Goal: Task Accomplishment & Management: Complete application form

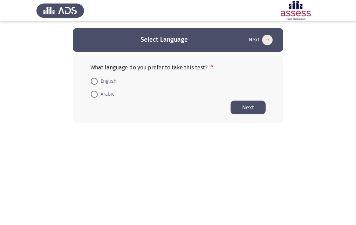
click at [96, 81] on span at bounding box center [94, 81] width 7 height 7
click at [96, 81] on input "English" at bounding box center [94, 81] width 7 height 7
radio input "true"
click at [244, 104] on button "Next" at bounding box center [248, 107] width 35 height 14
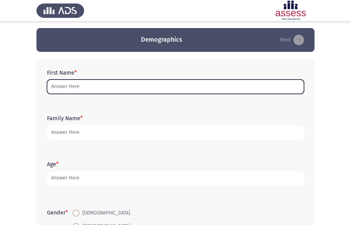
click at [100, 86] on input "First Name *" at bounding box center [175, 87] width 257 height 14
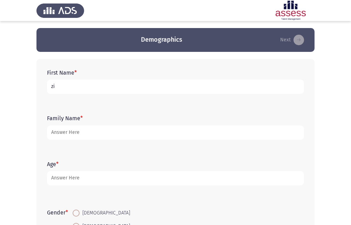
type input "z"
type input "زياد باسم [PERSON_NAME]"
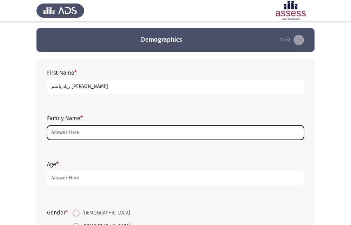
click at [86, 132] on input "Family Name *" at bounding box center [175, 132] width 257 height 14
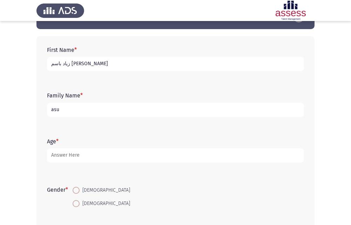
scroll to position [35, 0]
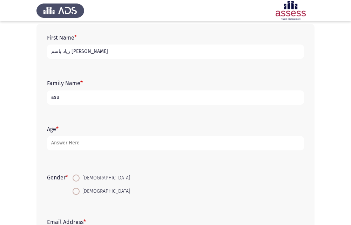
type input "asu"
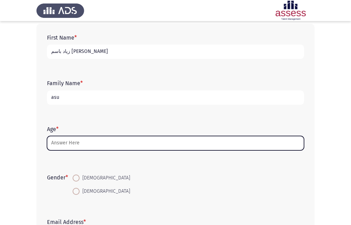
click at [69, 144] on input "Age *" at bounding box center [175, 143] width 257 height 14
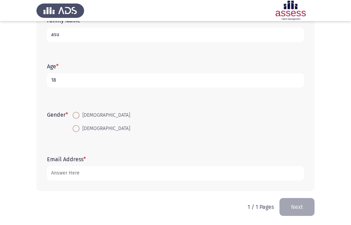
scroll to position [99, 0]
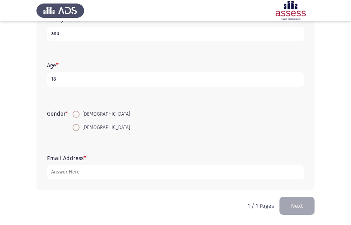
type input "18"
click at [78, 115] on span at bounding box center [76, 114] width 7 height 7
click at [78, 115] on input "[DEMOGRAPHIC_DATA]" at bounding box center [76, 114] width 7 height 7
radio input "true"
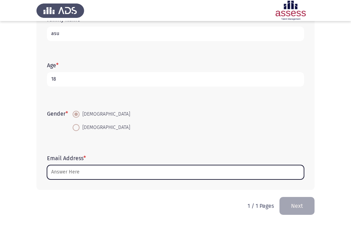
click at [73, 170] on input "Email Address *" at bounding box center [175, 172] width 257 height 14
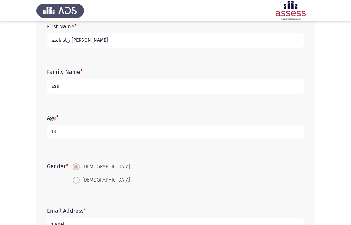
scroll to position [29, 0]
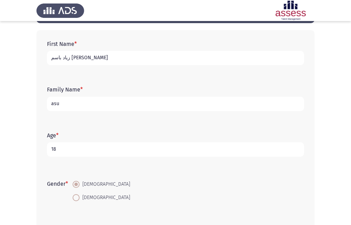
type input "ziadel"
click at [69, 104] on input "asu" at bounding box center [175, 104] width 257 height 14
type input "a"
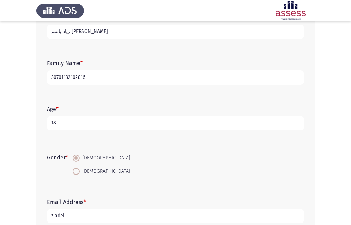
scroll to position [99, 0]
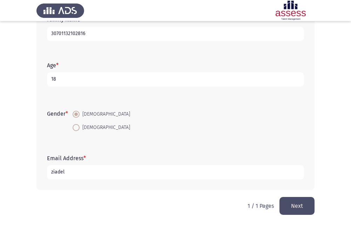
type input "30701132102816"
click at [73, 172] on input "ziadel" at bounding box center [175, 172] width 257 height 14
type input "[EMAIL_ADDRESS][DOMAIN_NAME]"
click at [291, 203] on button "Next" at bounding box center [296, 206] width 35 height 18
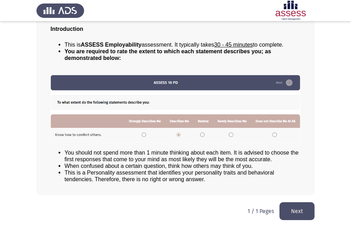
scroll to position [49, 0]
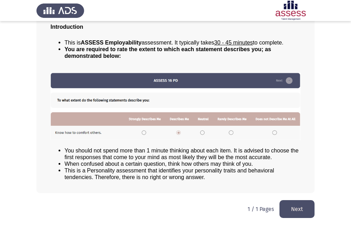
click at [303, 204] on button "Next" at bounding box center [296, 209] width 35 height 18
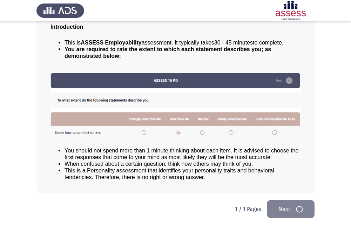
scroll to position [0, 0]
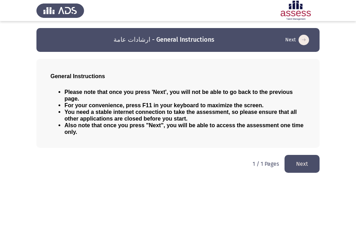
click at [291, 161] on button "Next" at bounding box center [302, 164] width 35 height 18
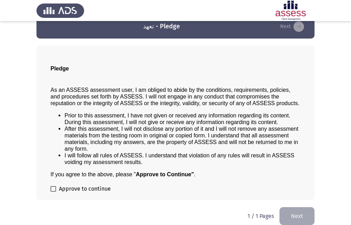
scroll to position [20, 0]
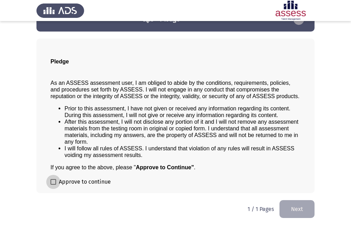
click at [54, 180] on span at bounding box center [53, 182] width 6 height 6
click at [53, 185] on input "Approve to continue" at bounding box center [53, 185] width 0 height 0
checkbox input "true"
click at [290, 206] on button "Next" at bounding box center [296, 209] width 35 height 18
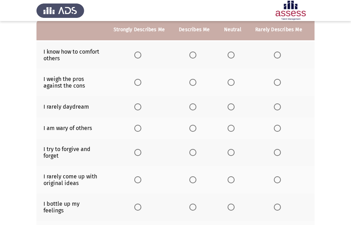
scroll to position [35, 0]
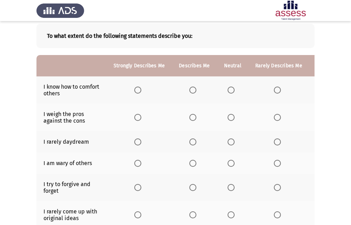
click at [192, 89] on span "Select an option" at bounding box center [192, 90] width 7 height 7
click at [192, 89] on input "Select an option" at bounding box center [192, 90] width 7 height 7
click at [194, 119] on span "Select an option" at bounding box center [192, 117] width 7 height 7
click at [194, 119] on input "Select an option" at bounding box center [192, 117] width 7 height 7
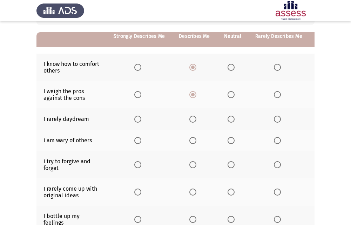
scroll to position [70, 0]
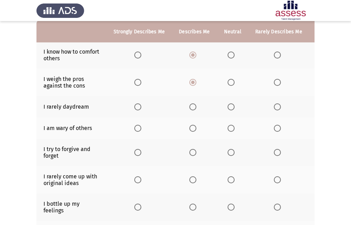
click at [187, 107] on th at bounding box center [194, 106] width 45 height 21
click at [277, 128] on span "Select an option" at bounding box center [277, 128] width 0 height 0
click at [274, 128] on input "Select an option" at bounding box center [277, 128] width 7 height 7
click at [194, 107] on span "Select an option" at bounding box center [192, 106] width 7 height 7
click at [194, 107] on input "Select an option" at bounding box center [192, 106] width 7 height 7
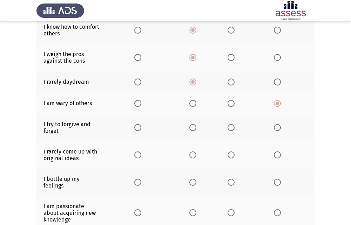
scroll to position [105, 0]
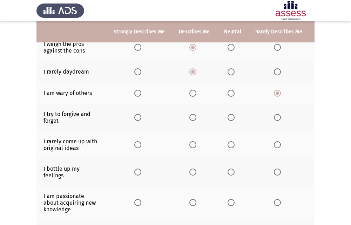
click at [138, 120] on span "Select an option" at bounding box center [137, 117] width 7 height 7
click at [138, 120] on input "Select an option" at bounding box center [137, 117] width 7 height 7
click at [139, 145] on span "Select an option" at bounding box center [137, 144] width 7 height 7
click at [139, 145] on input "Select an option" at bounding box center [137, 144] width 7 height 7
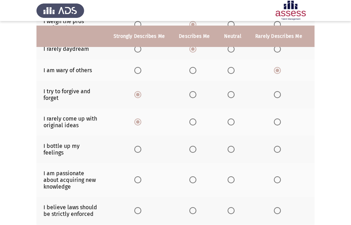
scroll to position [140, 0]
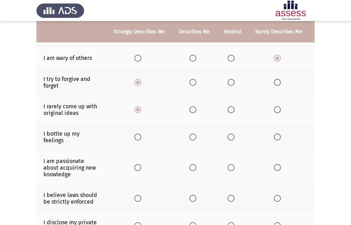
click at [190, 108] on span "Select an option" at bounding box center [192, 109] width 7 height 7
click at [190, 108] on input "Select an option" at bounding box center [192, 109] width 7 height 7
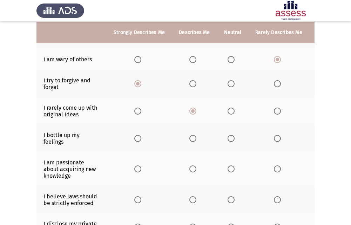
scroll to position [174, 0]
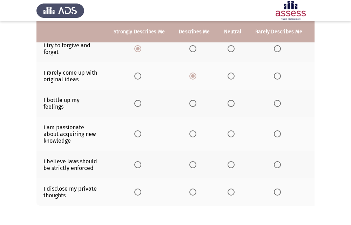
click at [230, 104] on span "Select an option" at bounding box center [231, 103] width 7 height 7
click at [230, 104] on input "Select an option" at bounding box center [231, 103] width 7 height 7
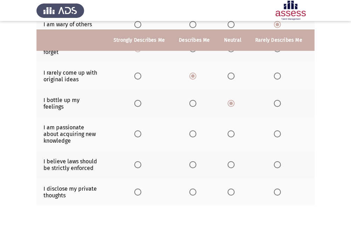
scroll to position [209, 0]
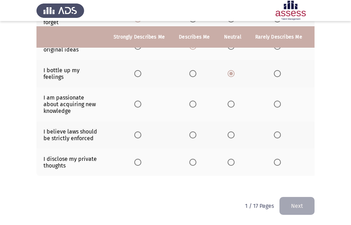
click at [136, 133] on span "Select an option" at bounding box center [137, 134] width 7 height 7
click at [136, 133] on input "Select an option" at bounding box center [137, 134] width 7 height 7
click at [136, 101] on span "Select an option" at bounding box center [137, 104] width 7 height 7
click at [136, 101] on input "Select an option" at bounding box center [137, 104] width 7 height 7
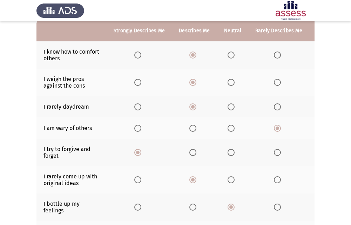
scroll to position [35, 0]
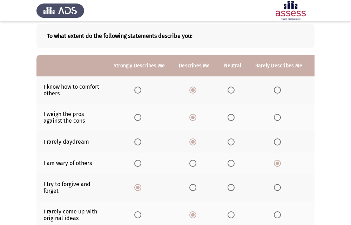
click at [228, 116] on span "Select an option" at bounding box center [231, 117] width 7 height 7
click at [228, 116] on input "Select an option" at bounding box center [231, 117] width 7 height 7
click at [228, 141] on span "Select an option" at bounding box center [231, 141] width 7 height 7
click at [228, 141] on input "Select an option" at bounding box center [231, 141] width 7 height 7
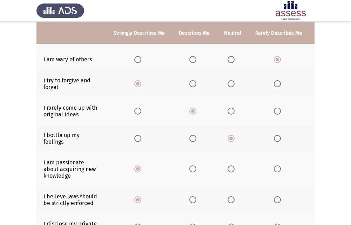
scroll to position [140, 0]
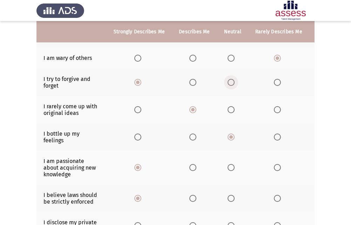
click at [232, 84] on span "Select an option" at bounding box center [231, 82] width 7 height 7
click at [232, 84] on input "Select an option" at bounding box center [231, 82] width 7 height 7
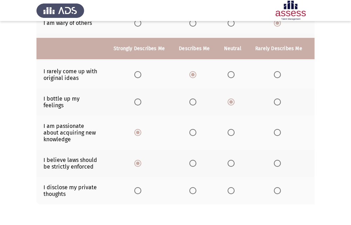
scroll to position [209, 0]
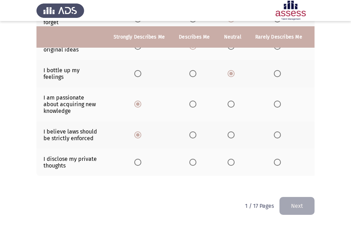
click at [274, 159] on span "Select an option" at bounding box center [277, 162] width 7 height 7
click at [274, 159] on input "Select an option" at bounding box center [277, 162] width 7 height 7
click at [294, 202] on button "Next" at bounding box center [296, 206] width 35 height 18
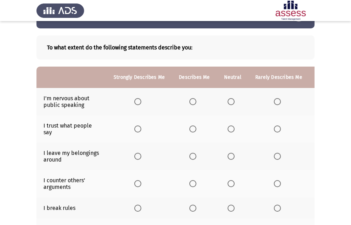
scroll to position [35, 0]
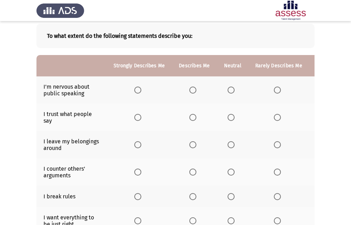
click at [274, 92] on span "Select an option" at bounding box center [277, 90] width 7 height 7
click at [274, 92] on input "Select an option" at bounding box center [277, 90] width 7 height 7
click at [136, 118] on span "Select an option" at bounding box center [137, 117] width 7 height 7
click at [136, 118] on input "Select an option" at bounding box center [137, 117] width 7 height 7
click at [190, 118] on span "Select an option" at bounding box center [192, 117] width 7 height 7
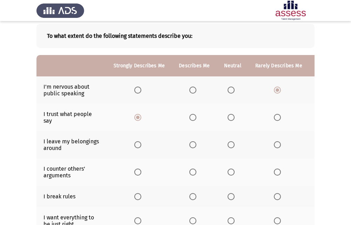
click at [190, 118] on input "Select an option" at bounding box center [192, 117] width 7 height 7
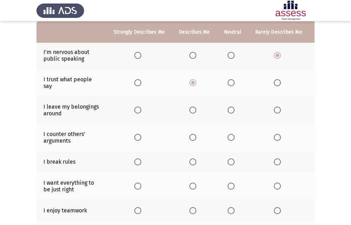
scroll to position [70, 0]
click at [230, 109] on span "Select an option" at bounding box center [231, 109] width 7 height 7
click at [230, 109] on input "Select an option" at bounding box center [231, 109] width 7 height 7
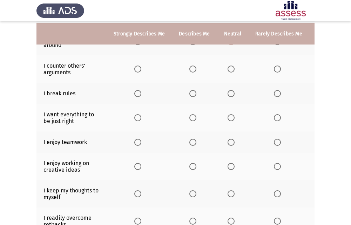
scroll to position [140, 0]
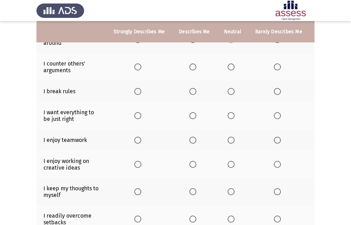
click at [228, 69] on span "Select an option" at bounding box center [231, 66] width 7 height 7
click at [228, 69] on input "Select an option" at bounding box center [231, 66] width 7 height 7
click at [274, 91] on span "Select an option" at bounding box center [277, 91] width 7 height 7
click at [274, 91] on input "Select an option" at bounding box center [277, 91] width 7 height 7
click at [195, 118] on span "Select an option" at bounding box center [192, 115] width 7 height 7
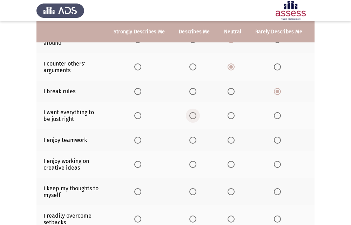
click at [195, 118] on input "Select an option" at bounding box center [192, 115] width 7 height 7
click at [195, 142] on span "Select an option" at bounding box center [192, 140] width 7 height 7
click at [195, 142] on input "Select an option" at bounding box center [192, 140] width 7 height 7
click at [136, 137] on span "Select an option" at bounding box center [137, 140] width 7 height 7
click at [136, 137] on input "Select an option" at bounding box center [137, 140] width 7 height 7
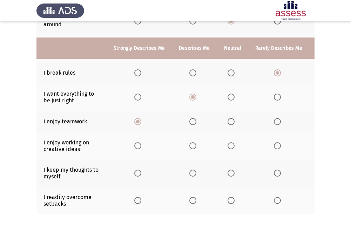
scroll to position [175, 0]
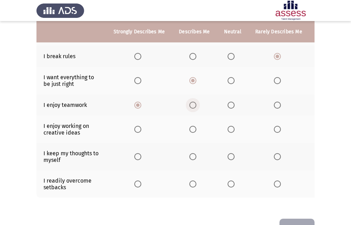
click at [190, 105] on span "Select an option" at bounding box center [192, 105] width 7 height 7
click at [190, 105] on input "Select an option" at bounding box center [192, 105] width 7 height 7
click at [136, 128] on span "Select an option" at bounding box center [137, 129] width 7 height 7
click at [136, 128] on input "Select an option" at bounding box center [137, 129] width 7 height 7
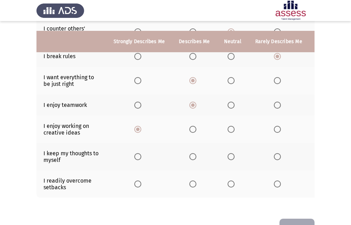
scroll to position [202, 0]
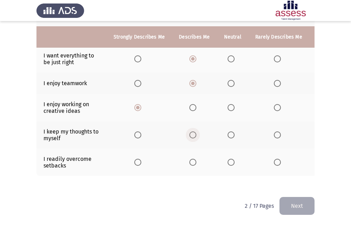
click at [191, 131] on span "Select an option" at bounding box center [192, 134] width 7 height 7
click at [191, 131] on input "Select an option" at bounding box center [192, 134] width 7 height 7
click at [233, 159] on span "Select an option" at bounding box center [231, 162] width 7 height 7
click at [233, 159] on input "Select an option" at bounding box center [231, 162] width 7 height 7
click at [291, 203] on button "Next" at bounding box center [296, 206] width 35 height 18
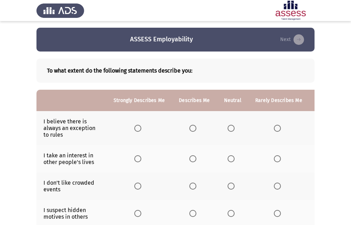
scroll to position [35, 0]
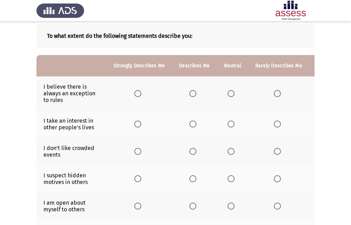
click at [190, 90] on span "Select an option" at bounding box center [192, 93] width 7 height 7
click at [190, 90] on input "Select an option" at bounding box center [192, 93] width 7 height 7
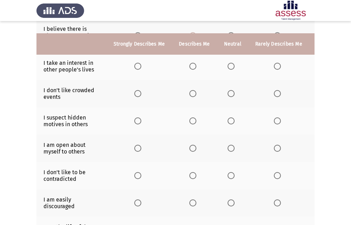
scroll to position [105, 0]
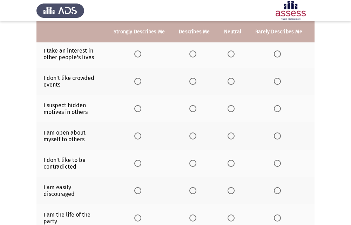
click at [274, 57] on span "Select an option" at bounding box center [277, 53] width 7 height 7
click at [274, 57] on input "Select an option" at bounding box center [277, 53] width 7 height 7
click at [228, 80] on span "Select an option" at bounding box center [231, 81] width 7 height 7
click at [228, 80] on input "Select an option" at bounding box center [231, 81] width 7 height 7
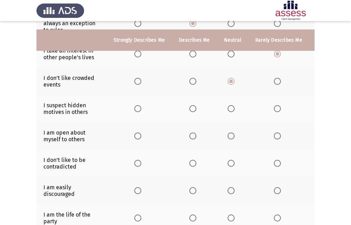
scroll to position [140, 0]
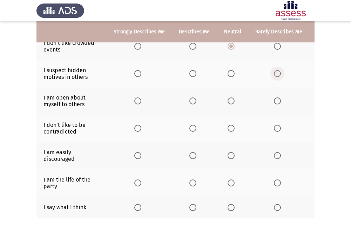
click at [274, 73] on span "Select an option" at bounding box center [277, 73] width 7 height 7
click at [274, 73] on input "Select an option" at bounding box center [277, 73] width 7 height 7
click at [193, 76] on span "Select an option" at bounding box center [192, 73] width 7 height 7
click at [193, 76] on input "Select an option" at bounding box center [192, 73] width 7 height 7
click at [277, 77] on span "Select an option" at bounding box center [277, 73] width 7 height 7
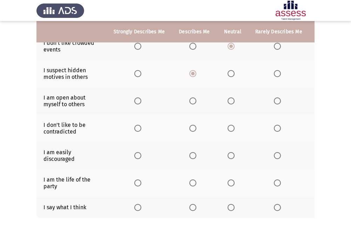
click at [277, 77] on input "Select an option" at bounding box center [277, 73] width 7 height 7
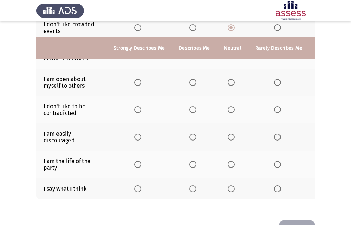
scroll to position [175, 0]
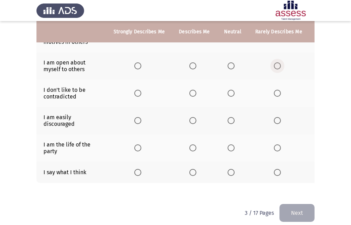
click at [274, 64] on span "Select an option" at bounding box center [277, 65] width 7 height 7
click at [274, 64] on input "Select an option" at bounding box center [277, 65] width 7 height 7
click at [274, 93] on span "Select an option" at bounding box center [277, 93] width 7 height 7
click at [274, 93] on input "Select an option" at bounding box center [277, 93] width 7 height 7
click at [233, 90] on span "Select an option" at bounding box center [231, 93] width 7 height 7
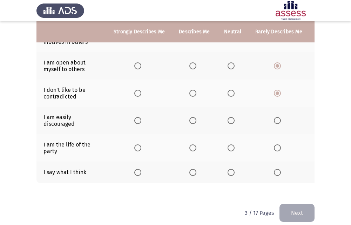
click at [233, 90] on input "Select an option" at bounding box center [231, 93] width 7 height 7
click at [276, 120] on span "Select an option" at bounding box center [277, 120] width 7 height 7
click at [276, 120] on input "Select an option" at bounding box center [277, 120] width 7 height 7
click at [230, 149] on span "Select an option" at bounding box center [231, 147] width 7 height 7
click at [230, 149] on input "Select an option" at bounding box center [231, 147] width 7 height 7
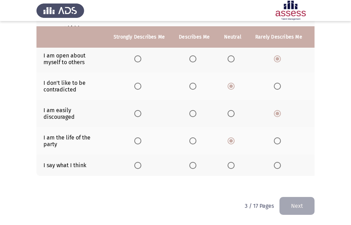
scroll to position [188, 0]
click at [280, 162] on label "Select an option" at bounding box center [279, 165] width 10 height 7
click at [280, 162] on input "Select an option" at bounding box center [277, 165] width 7 height 7
click at [297, 203] on button "Next" at bounding box center [296, 206] width 35 height 18
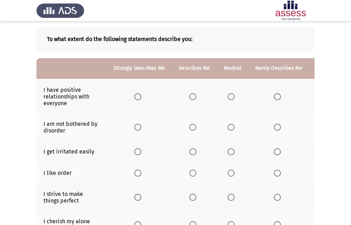
scroll to position [70, 0]
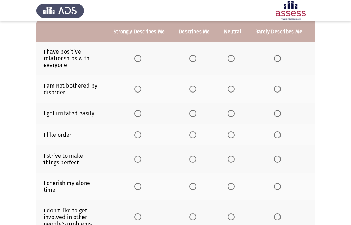
click at [192, 58] on span "Select an option" at bounding box center [192, 58] width 7 height 7
click at [192, 58] on input "Select an option" at bounding box center [192, 58] width 7 height 7
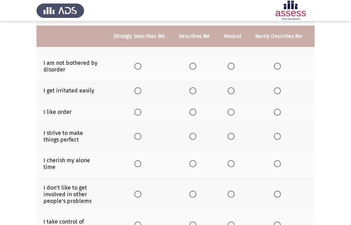
scroll to position [105, 0]
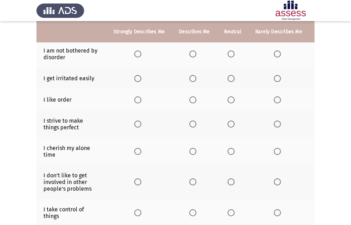
click at [231, 56] on span "Select an option" at bounding box center [231, 53] width 7 height 7
click at [231, 56] on input "Select an option" at bounding box center [231, 53] width 7 height 7
click at [235, 77] on label "Select an option" at bounding box center [233, 78] width 10 height 7
click at [235, 77] on input "Select an option" at bounding box center [231, 78] width 7 height 7
click at [276, 101] on span "Select an option" at bounding box center [277, 99] width 7 height 7
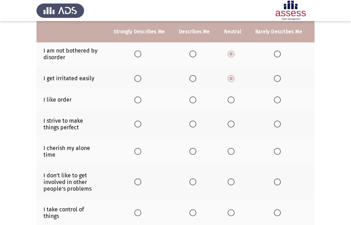
click at [276, 101] on input "Select an option" at bounding box center [277, 99] width 7 height 7
click at [141, 126] on span "Select an option" at bounding box center [137, 124] width 7 height 7
click at [141, 126] on input "Select an option" at bounding box center [137, 124] width 7 height 7
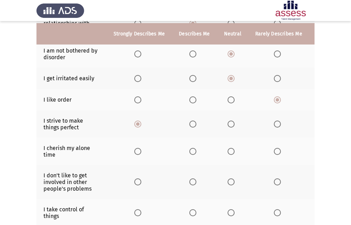
scroll to position [140, 0]
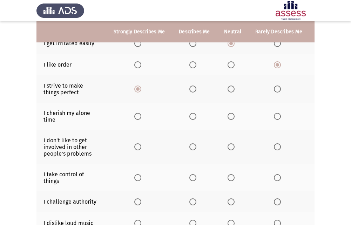
click at [230, 116] on span "Select an option" at bounding box center [231, 116] width 7 height 7
click at [230, 116] on input "Select an option" at bounding box center [231, 116] width 7 height 7
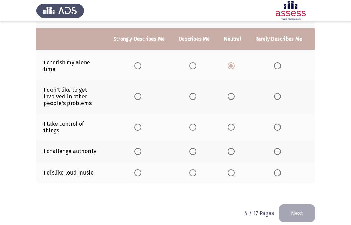
scroll to position [203, 0]
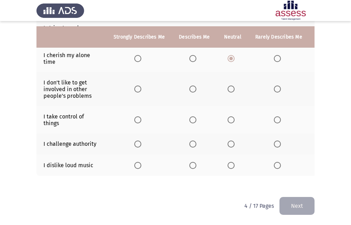
click at [192, 86] on span "Select an option" at bounding box center [192, 89] width 7 height 7
click at [192, 86] on input "Select an option" at bounding box center [192, 89] width 7 height 7
click at [136, 116] on span "Select an option" at bounding box center [137, 119] width 7 height 7
click at [136, 116] on input "Select an option" at bounding box center [137, 119] width 7 height 7
click at [230, 141] on span "Select an option" at bounding box center [231, 144] width 7 height 7
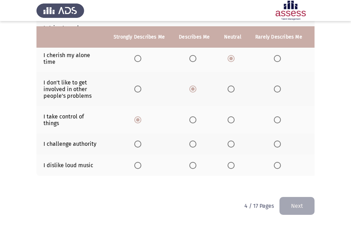
click at [230, 141] on input "Select an option" at bounding box center [231, 144] width 7 height 7
click at [276, 162] on span "Select an option" at bounding box center [277, 165] width 7 height 7
click at [276, 162] on input "Select an option" at bounding box center [277, 165] width 7 height 7
click at [298, 199] on button "Next" at bounding box center [296, 206] width 35 height 18
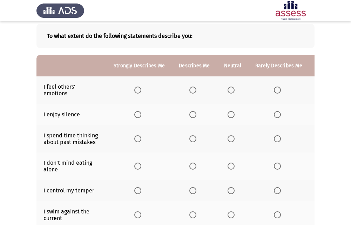
scroll to position [70, 0]
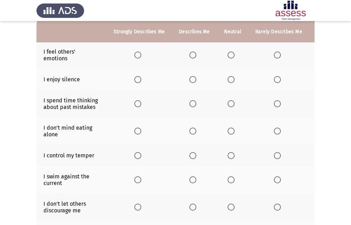
click at [140, 56] on span "Select an option" at bounding box center [137, 55] width 7 height 7
click at [140, 56] on input "Select an option" at bounding box center [137, 55] width 7 height 7
click at [138, 81] on span "Select an option" at bounding box center [137, 79] width 7 height 7
click at [138, 81] on input "Select an option" at bounding box center [137, 79] width 7 height 7
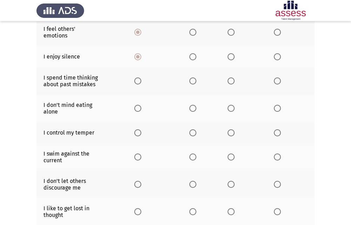
scroll to position [105, 0]
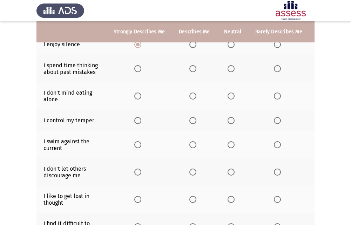
click at [276, 68] on span "Select an option" at bounding box center [277, 68] width 7 height 7
click at [276, 68] on input "Select an option" at bounding box center [277, 68] width 7 height 7
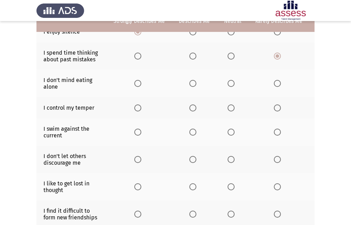
scroll to position [140, 0]
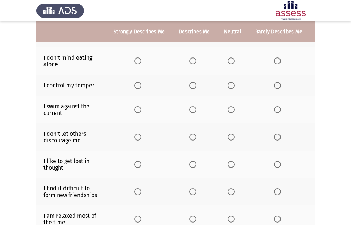
click at [276, 64] on span "Select an option" at bounding box center [277, 60] width 7 height 7
click at [276, 64] on input "Select an option" at bounding box center [277, 60] width 7 height 7
click at [134, 83] on span "Select an option" at bounding box center [137, 85] width 7 height 7
click at [134, 83] on input "Select an option" at bounding box center [137, 85] width 7 height 7
click at [228, 109] on span "Select an option" at bounding box center [231, 109] width 7 height 7
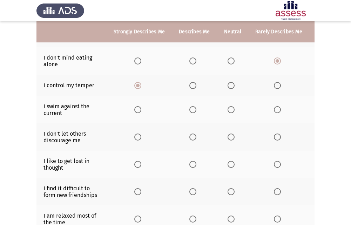
click at [228, 109] on input "Select an option" at bounding box center [231, 109] width 7 height 7
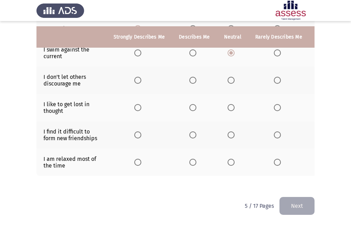
scroll to position [202, 0]
click at [137, 78] on span "Select an option" at bounding box center [137, 80] width 7 height 7
click at [137, 78] on input "Select an option" at bounding box center [137, 80] width 7 height 7
click at [228, 104] on span "Select an option" at bounding box center [231, 107] width 7 height 7
click at [228, 104] on input "Select an option" at bounding box center [231, 107] width 7 height 7
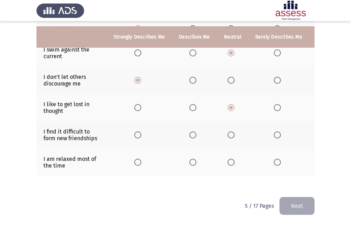
click at [274, 131] on span "Select an option" at bounding box center [277, 134] width 7 height 7
click at [274, 131] on input "Select an option" at bounding box center [277, 134] width 7 height 7
click at [140, 159] on span "Select an option" at bounding box center [137, 162] width 7 height 7
click at [140, 159] on input "Select an option" at bounding box center [137, 162] width 7 height 7
click at [300, 201] on button "Next" at bounding box center [296, 206] width 35 height 18
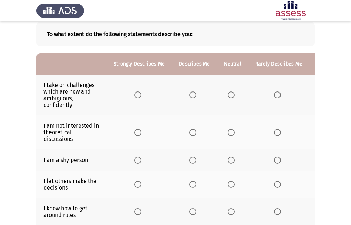
scroll to position [0, 0]
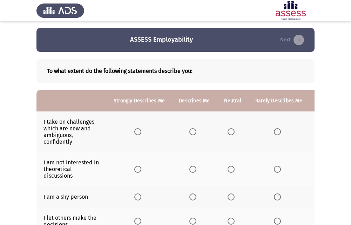
click at [228, 133] on span "Select an option" at bounding box center [231, 131] width 7 height 7
click at [228, 133] on input "Select an option" at bounding box center [231, 131] width 7 height 7
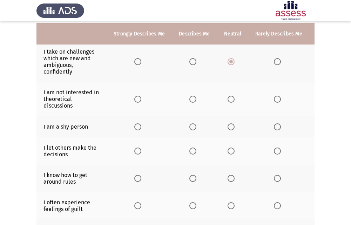
scroll to position [105, 0]
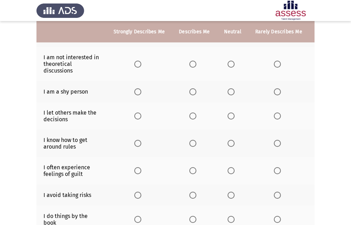
click at [229, 62] on span "Select an option" at bounding box center [231, 64] width 7 height 7
click at [229, 62] on input "Select an option" at bounding box center [231, 64] width 7 height 7
click at [274, 91] on span "Select an option" at bounding box center [277, 91] width 7 height 7
click at [274, 91] on input "Select an option" at bounding box center [277, 91] width 7 height 7
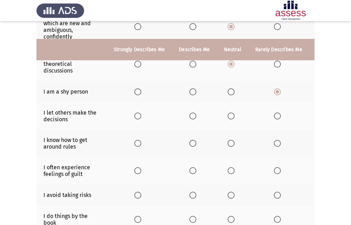
scroll to position [140, 0]
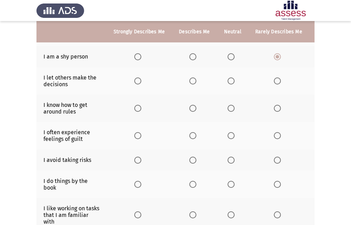
click at [188, 80] on th at bounding box center [194, 80] width 45 height 27
click at [191, 80] on span "Select an option" at bounding box center [192, 80] width 7 height 7
click at [191, 80] on input "Select an option" at bounding box center [192, 80] width 7 height 7
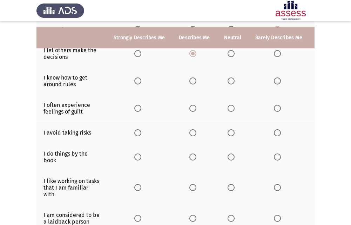
scroll to position [175, 0]
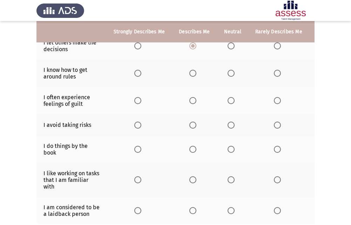
click at [228, 75] on span "Select an option" at bounding box center [231, 73] width 7 height 7
click at [228, 75] on input "Select an option" at bounding box center [231, 73] width 7 height 7
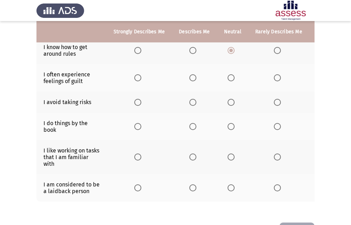
scroll to position [210, 0]
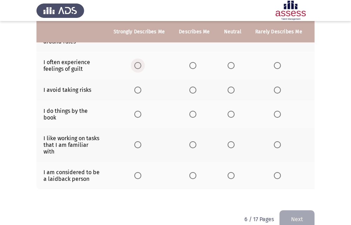
click at [136, 67] on span "Select an option" at bounding box center [137, 65] width 7 height 7
click at [136, 67] on input "Select an option" at bounding box center [137, 65] width 7 height 7
click at [228, 63] on span "Select an option" at bounding box center [231, 65] width 7 height 7
click at [228, 63] on input "Select an option" at bounding box center [231, 65] width 7 height 7
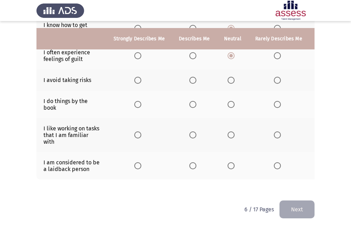
scroll to position [229, 0]
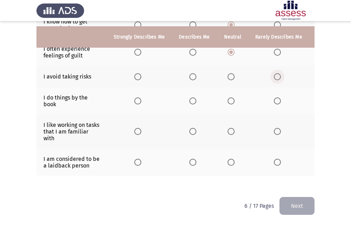
click at [275, 73] on span "Select an option" at bounding box center [277, 76] width 7 height 7
click at [275, 73] on input "Select an option" at bounding box center [277, 76] width 7 height 7
click at [230, 97] on span "Select an option" at bounding box center [231, 100] width 7 height 7
click at [230, 97] on input "Select an option" at bounding box center [231, 100] width 7 height 7
click at [139, 128] on span "Select an option" at bounding box center [137, 131] width 7 height 7
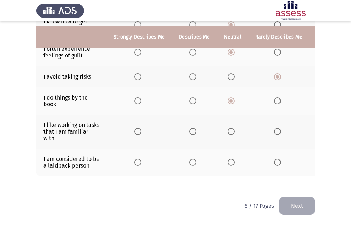
click at [139, 128] on input "Select an option" at bounding box center [137, 131] width 7 height 7
click at [230, 160] on span "Select an option" at bounding box center [231, 162] width 7 height 7
click at [230, 160] on input "Select an option" at bounding box center [231, 162] width 7 height 7
click at [302, 200] on button "Next" at bounding box center [296, 206] width 35 height 18
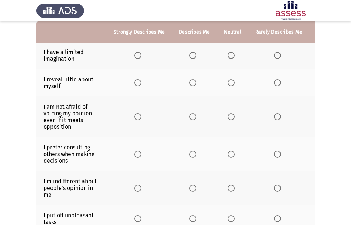
scroll to position [70, 0]
click at [194, 56] on span "Select an option" at bounding box center [192, 55] width 7 height 7
click at [194, 56] on input "Select an option" at bounding box center [192, 55] width 7 height 7
click at [228, 81] on span "Select an option" at bounding box center [231, 82] width 7 height 7
click at [228, 81] on input "Select an option" at bounding box center [231, 82] width 7 height 7
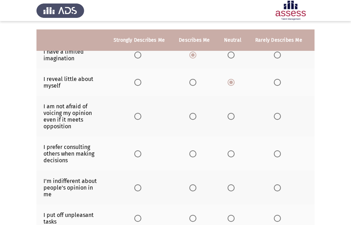
scroll to position [105, 0]
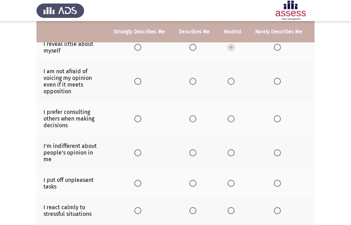
click at [137, 81] on span "Select an option" at bounding box center [137, 81] width 7 height 7
click at [137, 81] on input "Select an option" at bounding box center [137, 81] width 7 height 7
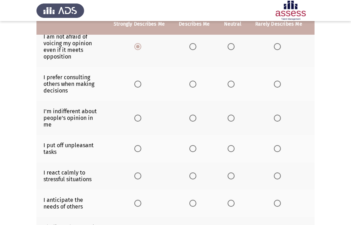
scroll to position [140, 0]
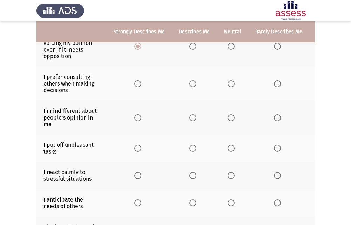
click at [277, 86] on span "Select an option" at bounding box center [277, 83] width 7 height 7
click at [277, 86] on input "Select an option" at bounding box center [277, 83] width 7 height 7
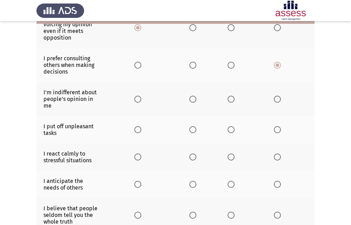
scroll to position [175, 0]
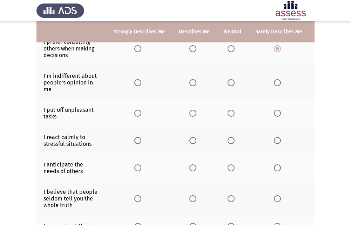
click at [136, 85] on span "Select an option" at bounding box center [137, 82] width 7 height 7
click at [136, 85] on input "Select an option" at bounding box center [137, 82] width 7 height 7
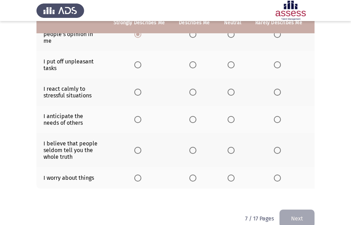
scroll to position [206, 0]
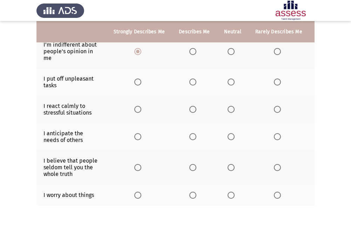
click at [274, 81] on span "Select an option" at bounding box center [277, 82] width 7 height 7
click at [274, 81] on input "Select an option" at bounding box center [277, 82] width 7 height 7
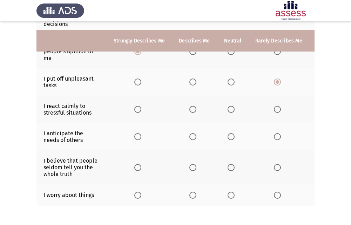
scroll to position [242, 0]
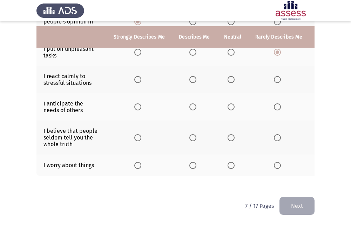
click at [274, 76] on span "Select an option" at bounding box center [277, 79] width 7 height 7
click at [274, 76] on input "Select an option" at bounding box center [277, 79] width 7 height 7
click at [224, 100] on th at bounding box center [232, 106] width 31 height 27
click at [229, 103] on span "Select an option" at bounding box center [231, 106] width 7 height 7
click at [229, 103] on input "Select an option" at bounding box center [231, 106] width 7 height 7
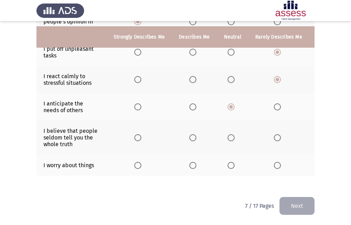
click at [192, 134] on span "Select an option" at bounding box center [192, 137] width 7 height 7
click at [192, 134] on input "Select an option" at bounding box center [192, 137] width 7 height 7
click at [231, 162] on span "Select an option" at bounding box center [231, 165] width 7 height 7
click at [231, 162] on input "Select an option" at bounding box center [231, 165] width 7 height 7
click at [291, 200] on button "Next" at bounding box center [296, 206] width 35 height 18
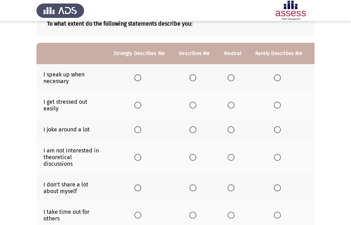
scroll to position [35, 0]
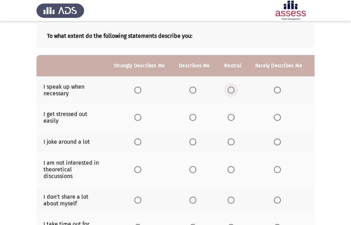
click at [228, 92] on span "Select an option" at bounding box center [231, 90] width 7 height 7
click at [228, 92] on input "Select an option" at bounding box center [231, 90] width 7 height 7
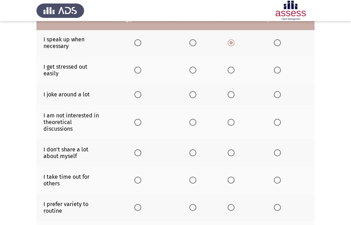
scroll to position [70, 0]
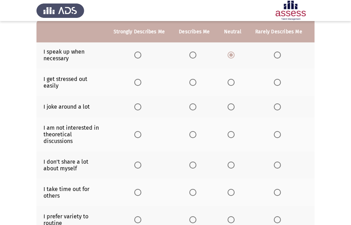
click at [273, 86] on th at bounding box center [278, 82] width 61 height 27
click at [274, 80] on span "Select an option" at bounding box center [277, 82] width 7 height 7
click at [274, 80] on input "Select an option" at bounding box center [277, 82] width 7 height 7
click at [135, 104] on span "Select an option" at bounding box center [137, 106] width 7 height 7
click at [135, 104] on input "Select an option" at bounding box center [137, 106] width 7 height 7
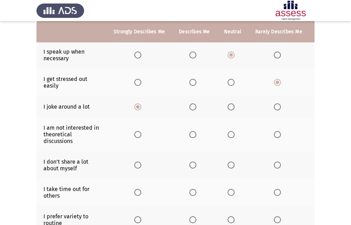
click at [277, 132] on span "Select an option" at bounding box center [277, 134] width 7 height 7
click at [277, 132] on input "Select an option" at bounding box center [277, 134] width 7 height 7
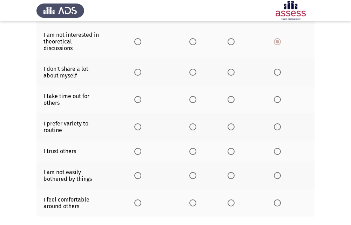
scroll to position [175, 0]
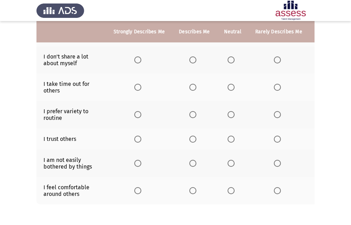
click at [189, 62] on span "Select an option" at bounding box center [192, 59] width 7 height 7
click at [189, 62] on input "Select an option" at bounding box center [192, 59] width 7 height 7
click at [191, 87] on span "Select an option" at bounding box center [192, 87] width 7 height 7
click at [191, 87] on input "Select an option" at bounding box center [192, 87] width 7 height 7
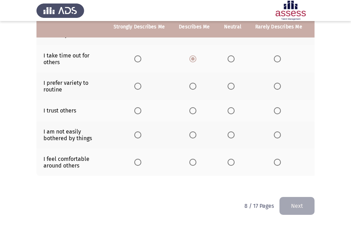
scroll to position [209, 0]
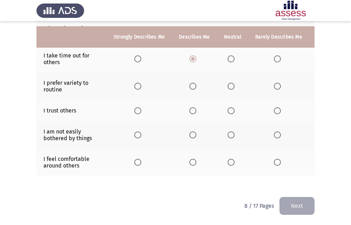
click at [275, 83] on span "Select an option" at bounding box center [277, 86] width 7 height 7
click at [275, 83] on input "Select an option" at bounding box center [277, 86] width 7 height 7
click at [230, 108] on span "Select an option" at bounding box center [231, 110] width 7 height 7
click at [230, 108] on input "Select an option" at bounding box center [231, 110] width 7 height 7
click at [274, 107] on span "Select an option" at bounding box center [277, 110] width 7 height 7
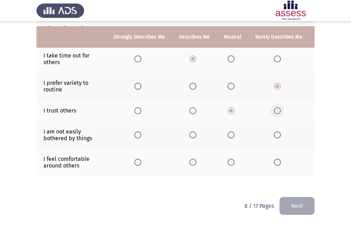
click at [274, 107] on input "Select an option" at bounding box center [277, 110] width 7 height 7
click at [228, 107] on span "Select an option" at bounding box center [231, 110] width 7 height 7
click at [228, 107] on input "Select an option" at bounding box center [231, 110] width 7 height 7
click at [279, 107] on label "Select an option" at bounding box center [279, 110] width 10 height 7
click at [279, 107] on input "Select an option" at bounding box center [277, 110] width 7 height 7
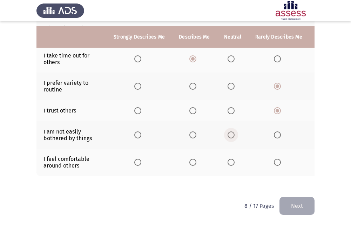
click at [229, 131] on span "Select an option" at bounding box center [231, 134] width 7 height 7
click at [229, 131] on input "Select an option" at bounding box center [231, 134] width 7 height 7
click at [230, 159] on span "Select an option" at bounding box center [231, 162] width 7 height 7
click at [230, 159] on input "Select an option" at bounding box center [231, 162] width 7 height 7
click at [293, 199] on button "Next" at bounding box center [296, 206] width 35 height 18
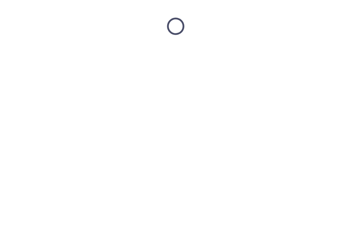
scroll to position [0, 0]
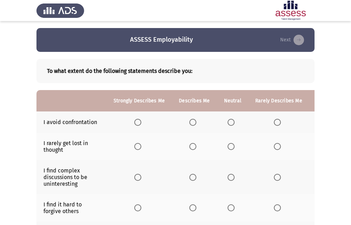
click at [228, 120] on span "Select an option" at bounding box center [231, 122] width 7 height 7
click at [228, 120] on input "Select an option" at bounding box center [231, 122] width 7 height 7
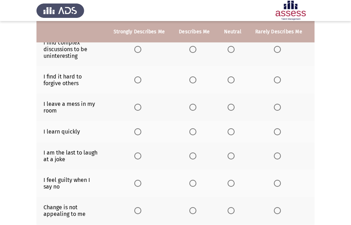
scroll to position [140, 0]
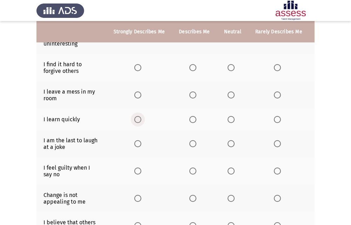
click at [141, 120] on label "Select an option" at bounding box center [139, 119] width 10 height 7
click at [141, 120] on input "Select an option" at bounding box center [137, 119] width 7 height 7
click at [230, 96] on span "Select an option" at bounding box center [231, 94] width 7 height 7
click at [230, 96] on input "Select an option" at bounding box center [231, 94] width 7 height 7
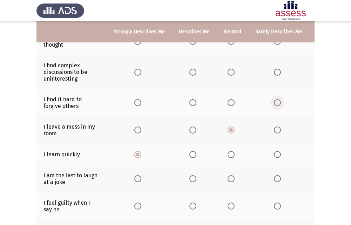
click at [274, 101] on span "Select an option" at bounding box center [277, 102] width 7 height 7
click at [274, 101] on input "Select an option" at bounding box center [277, 102] width 7 height 7
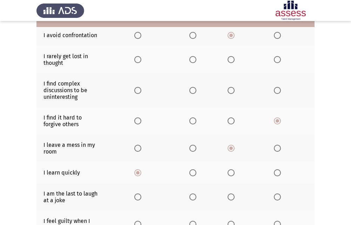
scroll to position [70, 0]
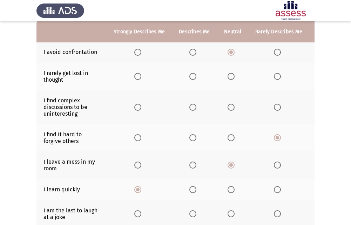
click at [230, 73] on span "Select an option" at bounding box center [231, 76] width 7 height 7
click at [230, 73] on input "Select an option" at bounding box center [231, 76] width 7 height 7
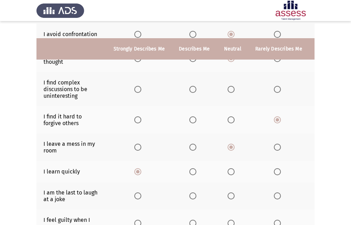
scroll to position [105, 0]
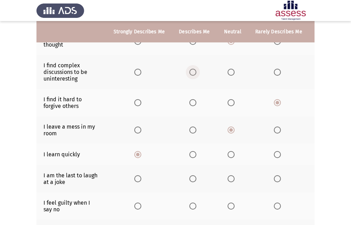
click at [193, 72] on span "Select an option" at bounding box center [193, 72] width 0 height 0
click at [191, 72] on input "Select an option" at bounding box center [192, 72] width 7 height 7
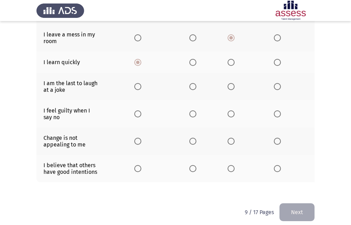
scroll to position [209, 0]
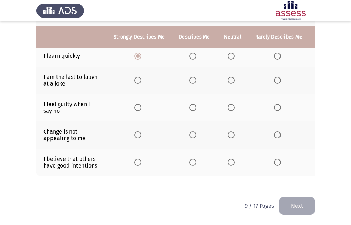
click at [193, 79] on th at bounding box center [194, 80] width 45 height 27
click at [191, 77] on span "Select an option" at bounding box center [192, 80] width 7 height 7
click at [191, 77] on input "Select an option" at bounding box center [192, 80] width 7 height 7
click at [277, 98] on th at bounding box center [278, 107] width 61 height 27
click at [277, 104] on span "Select an option" at bounding box center [277, 107] width 7 height 7
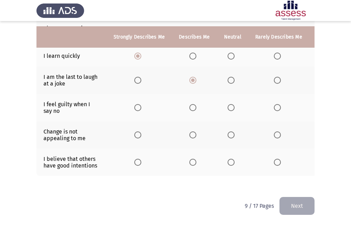
click at [277, 104] on input "Select an option" at bounding box center [277, 107] width 7 height 7
click at [192, 131] on span "Select an option" at bounding box center [192, 134] width 7 height 7
click at [192, 131] on input "Select an option" at bounding box center [192, 134] width 7 height 7
click at [232, 131] on span "Select an option" at bounding box center [231, 134] width 7 height 7
click at [232, 131] on input "Select an option" at bounding box center [231, 134] width 7 height 7
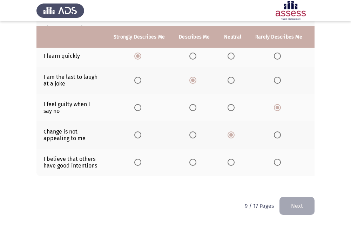
click at [195, 159] on span "Select an option" at bounding box center [192, 162] width 7 height 7
click at [195, 159] on input "Select an option" at bounding box center [192, 162] width 7 height 7
click at [293, 199] on button "Next" at bounding box center [296, 206] width 35 height 18
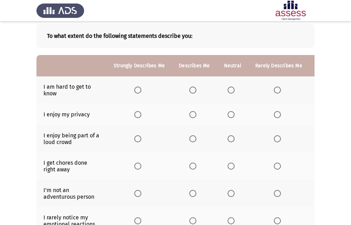
scroll to position [70, 0]
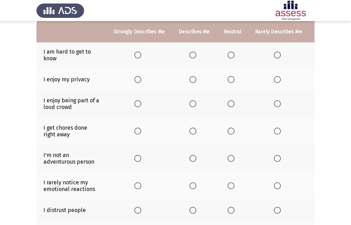
click at [274, 52] on span "Select an option" at bounding box center [277, 55] width 7 height 7
click at [274, 52] on input "Select an option" at bounding box center [277, 55] width 7 height 7
click at [141, 79] on span "Select an option" at bounding box center [137, 79] width 7 height 7
click at [141, 79] on input "Select an option" at bounding box center [137, 79] width 7 height 7
click at [233, 105] on label "Select an option" at bounding box center [233, 103] width 10 height 7
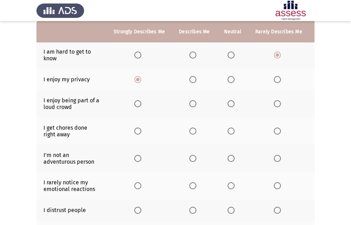
click at [233, 105] on input "Select an option" at bounding box center [231, 103] width 7 height 7
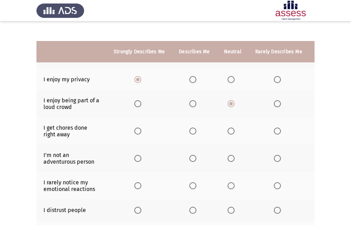
scroll to position [140, 0]
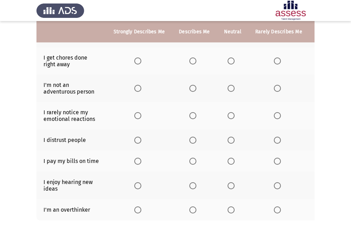
click at [230, 60] on span "Select an option" at bounding box center [231, 60] width 7 height 7
click at [230, 60] on input "Select an option" at bounding box center [231, 60] width 7 height 7
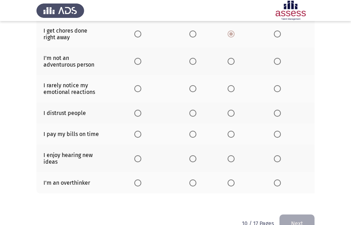
scroll to position [175, 0]
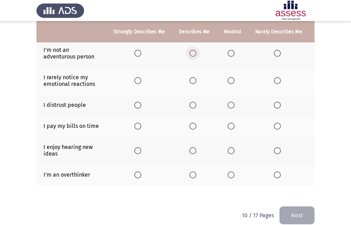
click at [193, 52] on span "Select an option" at bounding box center [192, 53] width 7 height 7
click at [193, 52] on input "Select an option" at bounding box center [192, 53] width 7 height 7
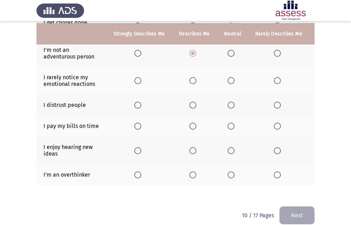
scroll to position [190, 0]
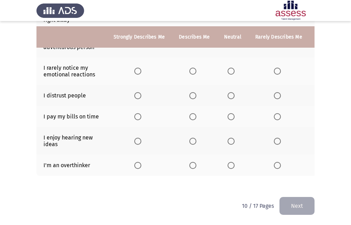
click at [229, 68] on span "Select an option" at bounding box center [231, 71] width 7 height 7
click at [229, 68] on input "Select an option" at bounding box center [231, 71] width 7 height 7
click at [274, 92] on span "Select an option" at bounding box center [277, 95] width 7 height 7
click at [274, 92] on input "Select an option" at bounding box center [277, 95] width 7 height 7
click at [232, 113] on span "Select an option" at bounding box center [231, 116] width 7 height 7
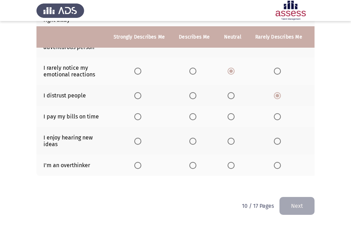
click at [232, 113] on input "Select an option" at bounding box center [231, 116] width 7 height 7
click at [141, 138] on span "Select an option" at bounding box center [137, 141] width 7 height 7
click at [141, 138] on input "Select an option" at bounding box center [137, 141] width 7 height 7
click at [230, 162] on span "Select an option" at bounding box center [231, 165] width 7 height 7
click at [230, 162] on input "Select an option" at bounding box center [231, 165] width 7 height 7
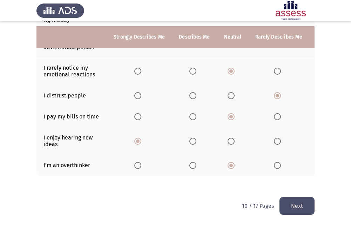
click at [295, 201] on button "Next" at bounding box center [296, 206] width 35 height 18
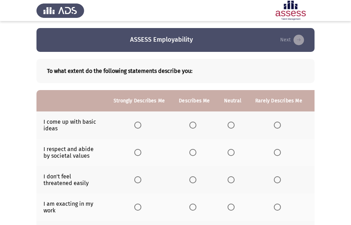
scroll to position [35, 0]
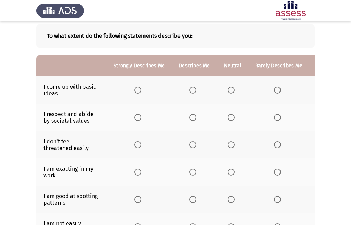
click at [228, 91] on span "Select an option" at bounding box center [231, 90] width 7 height 7
click at [228, 91] on input "Select an option" at bounding box center [231, 90] width 7 height 7
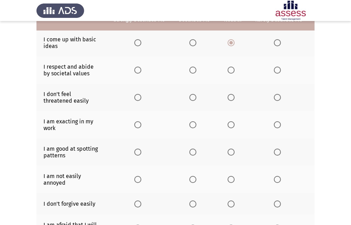
scroll to position [70, 0]
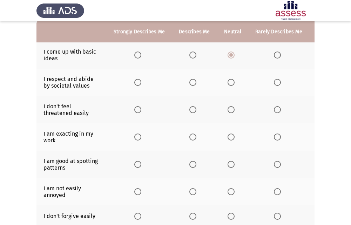
click at [135, 82] on span "Select an option" at bounding box center [137, 82] width 7 height 7
click at [135, 82] on input "Select an option" at bounding box center [137, 82] width 7 height 7
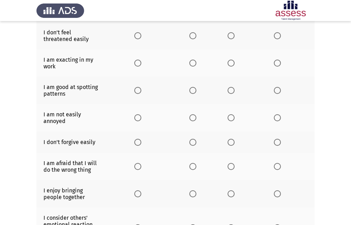
scroll to position [105, 0]
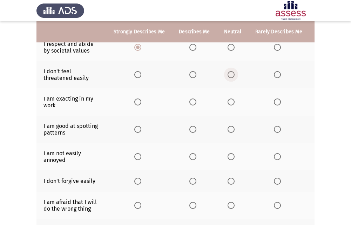
click at [230, 74] on span "Select an option" at bounding box center [231, 74] width 7 height 7
click at [230, 74] on input "Select an option" at bounding box center [231, 74] width 7 height 7
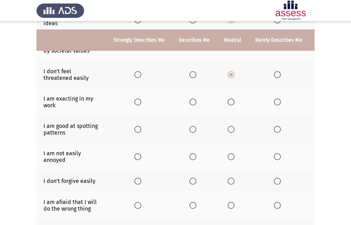
scroll to position [140, 0]
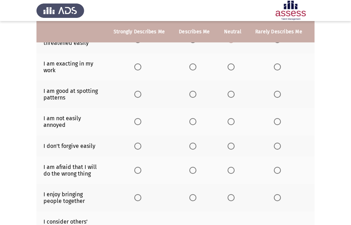
click at [228, 69] on span "Select an option" at bounding box center [231, 66] width 7 height 7
click at [228, 69] on input "Select an option" at bounding box center [231, 66] width 7 height 7
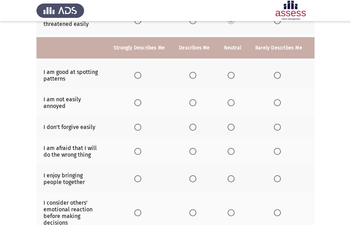
scroll to position [175, 0]
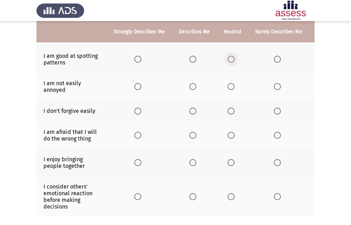
click at [228, 60] on span "Select an option" at bounding box center [231, 59] width 7 height 7
click at [228, 60] on input "Select an option" at bounding box center [231, 59] width 7 height 7
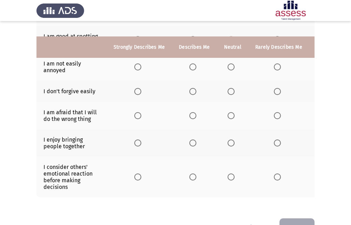
scroll to position [210, 0]
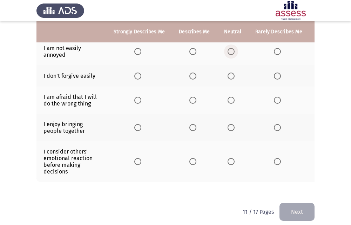
click at [228, 52] on span "Select an option" at bounding box center [231, 51] width 7 height 7
click at [228, 52] on input "Select an option" at bounding box center [231, 51] width 7 height 7
click at [229, 76] on span "Select an option" at bounding box center [231, 76] width 7 height 7
click at [229, 76] on input "Select an option" at bounding box center [231, 76] width 7 height 7
click at [278, 99] on span "Select an option" at bounding box center [277, 100] width 7 height 7
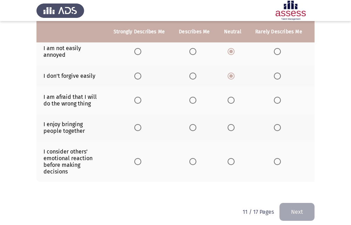
click at [278, 99] on input "Select an option" at bounding box center [277, 100] width 7 height 7
click at [139, 128] on span "Select an option" at bounding box center [137, 127] width 7 height 7
click at [139, 128] on input "Select an option" at bounding box center [137, 127] width 7 height 7
click at [191, 127] on span "Select an option" at bounding box center [192, 127] width 7 height 7
click at [191, 127] on input "Select an option" at bounding box center [192, 127] width 7 height 7
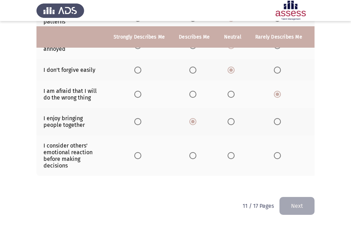
scroll to position [222, 0]
click at [231, 118] on span "Select an option" at bounding box center [231, 121] width 7 height 7
click at [231, 118] on input "Select an option" at bounding box center [231, 121] width 7 height 7
click at [135, 152] on span "Select an option" at bounding box center [137, 155] width 7 height 7
click at [135, 152] on input "Select an option" at bounding box center [137, 155] width 7 height 7
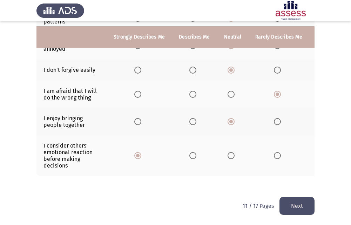
click at [191, 152] on span "Select an option" at bounding box center [192, 155] width 7 height 7
click at [191, 152] on input "Select an option" at bounding box center [192, 155] width 7 height 7
click at [302, 199] on button "Next" at bounding box center [296, 206] width 35 height 18
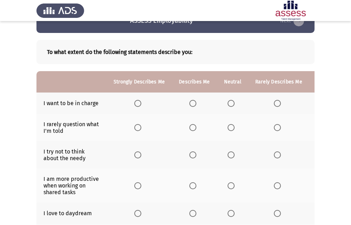
scroll to position [35, 0]
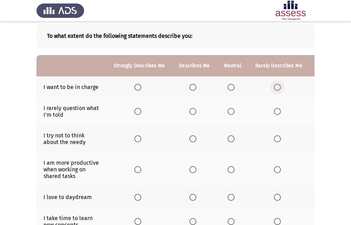
click at [277, 87] on span "Select an option" at bounding box center [277, 87] width 7 height 7
click at [277, 87] on input "Select an option" at bounding box center [277, 87] width 7 height 7
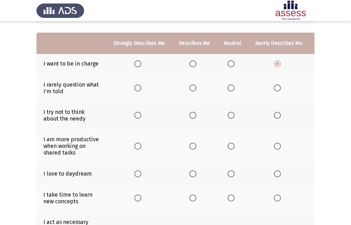
scroll to position [70, 0]
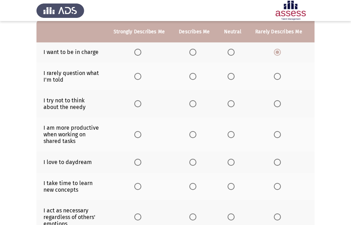
click at [229, 80] on span "Select an option" at bounding box center [231, 76] width 7 height 7
click at [229, 80] on input "Select an option" at bounding box center [231, 76] width 7 height 7
click at [136, 74] on span "Select an option" at bounding box center [137, 76] width 7 height 7
click at [136, 74] on input "Select an option" at bounding box center [137, 76] width 7 height 7
click at [192, 80] on span "Select an option" at bounding box center [192, 76] width 7 height 7
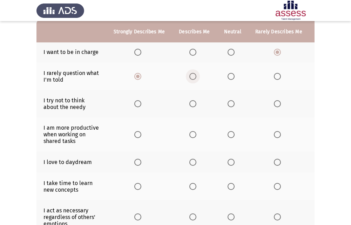
click at [192, 80] on input "Select an option" at bounding box center [192, 76] width 7 height 7
click at [274, 105] on span "Select an option" at bounding box center [277, 103] width 7 height 7
click at [274, 105] on input "Select an option" at bounding box center [277, 103] width 7 height 7
click at [232, 105] on span "Select an option" at bounding box center [231, 103] width 7 height 7
click at [232, 105] on input "Select an option" at bounding box center [231, 103] width 7 height 7
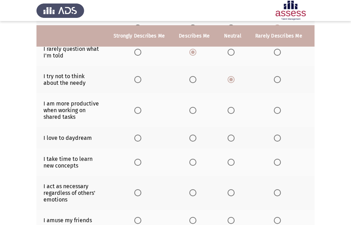
scroll to position [105, 0]
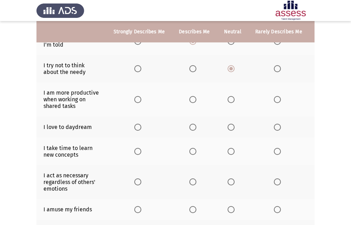
click at [134, 100] on span "Select an option" at bounding box center [137, 99] width 7 height 7
click at [134, 100] on input "Select an option" at bounding box center [137, 99] width 7 height 7
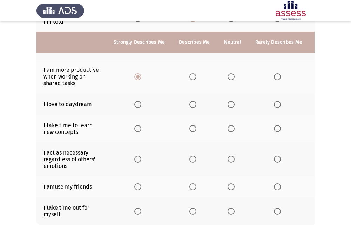
scroll to position [140, 0]
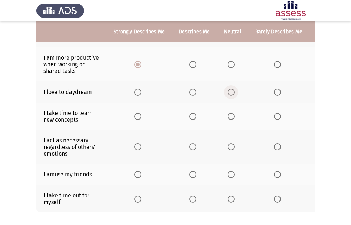
click at [231, 91] on span "Select an option" at bounding box center [231, 92] width 7 height 7
click at [231, 91] on input "Select an option" at bounding box center [231, 92] width 7 height 7
click at [278, 120] on span "Select an option" at bounding box center [277, 116] width 7 height 7
click at [278, 120] on input "Select an option" at bounding box center [277, 116] width 7 height 7
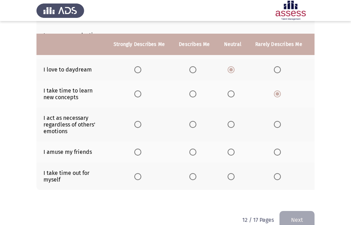
scroll to position [175, 0]
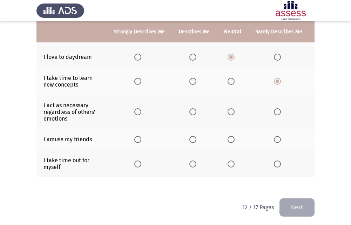
click at [230, 110] on span "Select an option" at bounding box center [231, 111] width 7 height 7
click at [230, 110] on input "Select an option" at bounding box center [231, 111] width 7 height 7
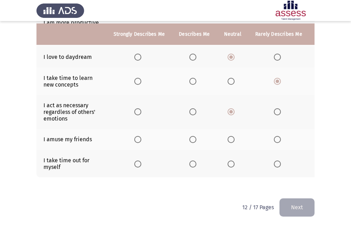
scroll to position [182, 0]
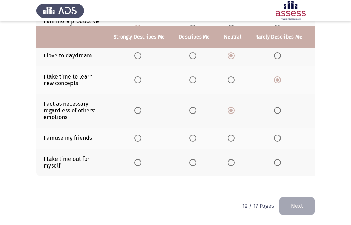
click at [193, 159] on span "Select an option" at bounding box center [192, 162] width 7 height 7
click at [193, 159] on input "Select an option" at bounding box center [192, 162] width 7 height 7
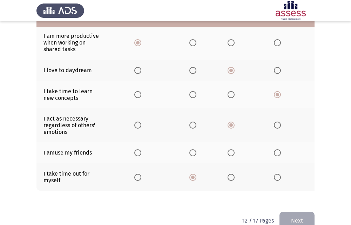
scroll to position [147, 0]
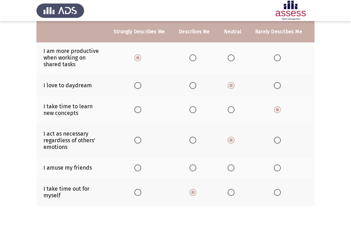
click at [277, 167] on span "Select an option" at bounding box center [277, 167] width 7 height 7
click at [277, 167] on input "Select an option" at bounding box center [277, 167] width 7 height 7
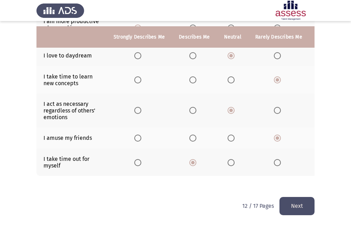
scroll to position [182, 0]
click at [298, 199] on button "Next" at bounding box center [296, 206] width 35 height 18
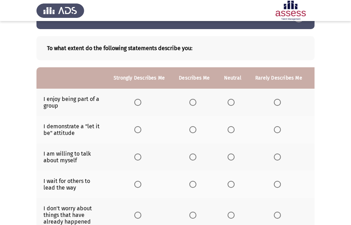
scroll to position [35, 0]
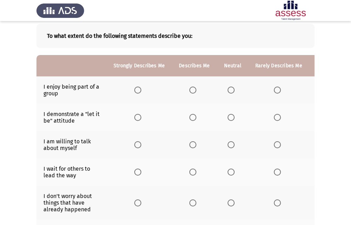
click at [193, 87] on span "Select an option" at bounding box center [192, 90] width 7 height 7
click at [193, 87] on input "Select an option" at bounding box center [192, 90] width 7 height 7
click at [224, 86] on th at bounding box center [232, 89] width 31 height 27
click at [229, 87] on span "Select an option" at bounding box center [231, 90] width 7 height 7
click at [229, 87] on input "Select an option" at bounding box center [231, 90] width 7 height 7
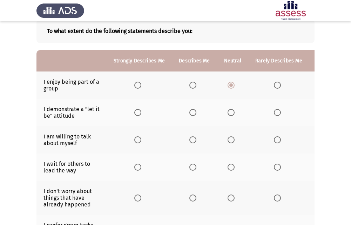
scroll to position [70, 0]
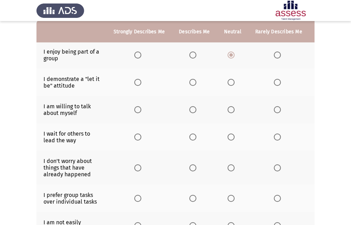
click at [230, 80] on span "Select an option" at bounding box center [231, 82] width 7 height 7
click at [230, 80] on input "Select an option" at bounding box center [231, 82] width 7 height 7
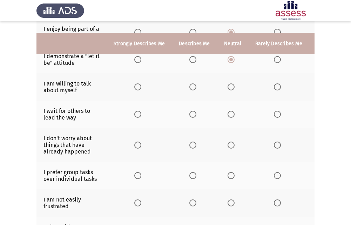
scroll to position [105, 0]
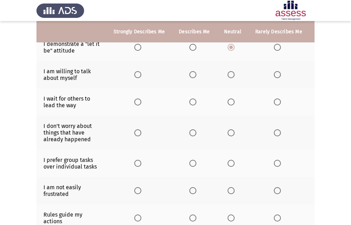
click at [274, 76] on span "Select an option" at bounding box center [277, 74] width 7 height 7
click at [274, 76] on input "Select an option" at bounding box center [277, 74] width 7 height 7
click at [229, 71] on mat-radio-button "Select an option" at bounding box center [233, 74] width 10 height 7
click at [231, 75] on span "Select an option" at bounding box center [231, 75] width 0 height 0
click at [229, 75] on input "Select an option" at bounding box center [231, 74] width 7 height 7
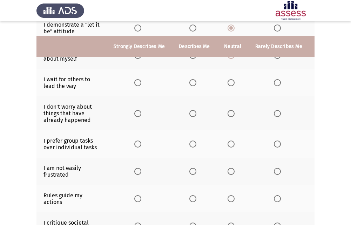
scroll to position [140, 0]
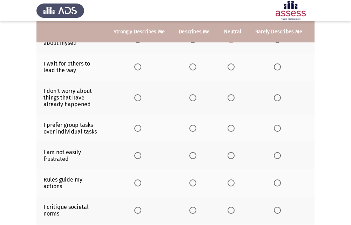
click at [274, 68] on span "Select an option" at bounding box center [277, 66] width 7 height 7
click at [274, 68] on input "Select an option" at bounding box center [277, 66] width 7 height 7
click at [138, 99] on span "Select an option" at bounding box center [137, 97] width 7 height 7
click at [138, 99] on input "Select an option" at bounding box center [137, 97] width 7 height 7
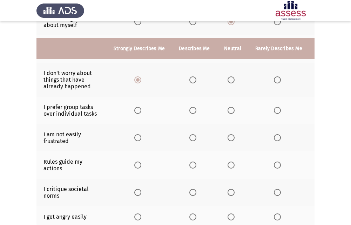
scroll to position [175, 0]
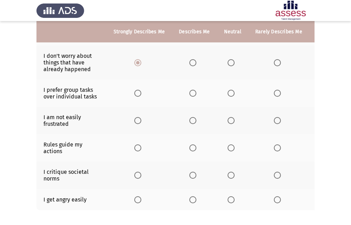
click at [190, 93] on span "Select an option" at bounding box center [192, 93] width 7 height 7
click at [190, 93] on input "Select an option" at bounding box center [192, 93] width 7 height 7
click at [230, 122] on span "Select an option" at bounding box center [231, 120] width 7 height 7
click at [230, 122] on input "Select an option" at bounding box center [231, 120] width 7 height 7
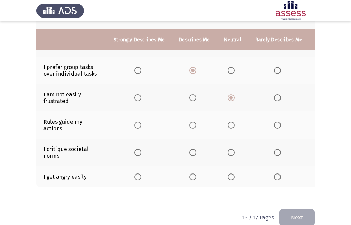
scroll to position [210, 0]
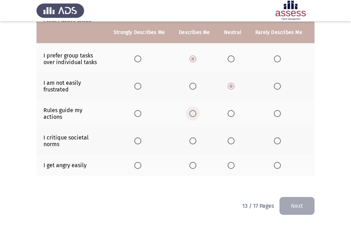
click at [195, 112] on span "Select an option" at bounding box center [192, 113] width 7 height 7
click at [195, 112] on input "Select an option" at bounding box center [192, 113] width 7 height 7
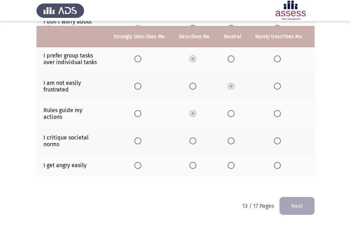
scroll to position [215, 0]
click at [276, 137] on span "Select an option" at bounding box center [277, 140] width 7 height 7
click at [276, 137] on input "Select an option" at bounding box center [277, 140] width 7 height 7
click at [138, 162] on span "Select an option" at bounding box center [137, 165] width 7 height 7
click at [138, 162] on input "Select an option" at bounding box center [137, 165] width 7 height 7
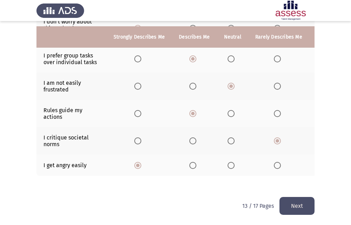
click at [189, 162] on span "Select an option" at bounding box center [192, 165] width 7 height 7
click at [189, 162] on input "Select an option" at bounding box center [192, 165] width 7 height 7
click at [299, 197] on button "Next" at bounding box center [296, 206] width 35 height 18
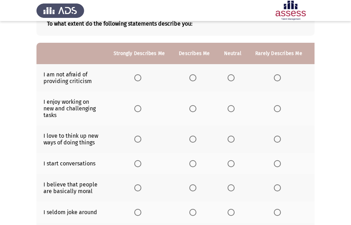
scroll to position [35, 0]
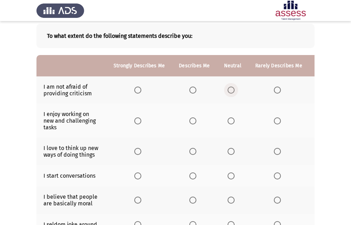
click at [230, 93] on span "Select an option" at bounding box center [231, 90] width 7 height 7
click at [230, 93] on input "Select an option" at bounding box center [231, 90] width 7 height 7
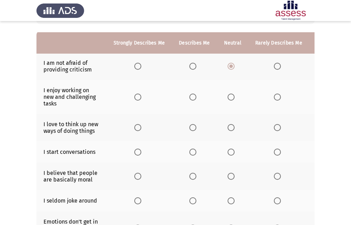
scroll to position [70, 0]
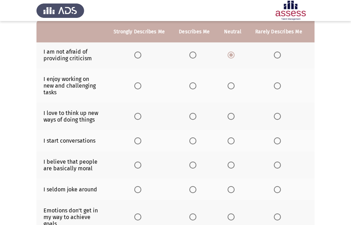
click at [232, 87] on span "Select an option" at bounding box center [231, 85] width 7 height 7
click at [232, 87] on input "Select an option" at bounding box center [231, 85] width 7 height 7
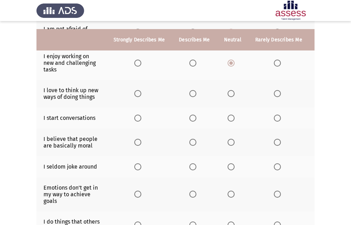
scroll to position [105, 0]
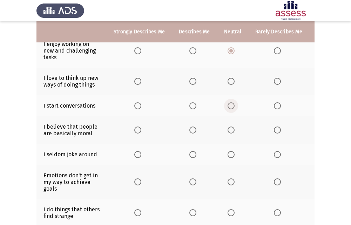
click at [232, 103] on span "Select an option" at bounding box center [231, 105] width 7 height 7
click at [232, 103] on input "Select an option" at bounding box center [231, 105] width 7 height 7
click at [142, 81] on label "Select an option" at bounding box center [139, 81] width 10 height 7
click at [141, 81] on input "Select an option" at bounding box center [137, 81] width 7 height 7
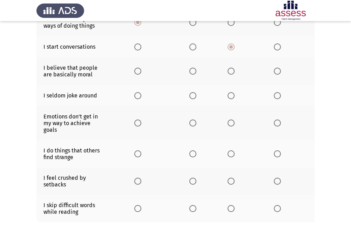
scroll to position [175, 0]
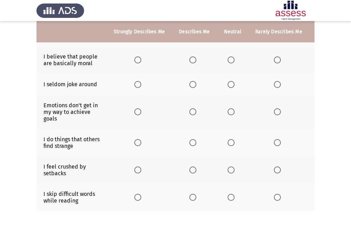
click at [139, 62] on span "Select an option" at bounding box center [137, 59] width 7 height 7
click at [139, 62] on input "Select an option" at bounding box center [137, 59] width 7 height 7
click at [189, 57] on span "Select an option" at bounding box center [192, 59] width 7 height 7
click at [189, 57] on input "Select an option" at bounding box center [192, 59] width 7 height 7
click at [229, 84] on span "Select an option" at bounding box center [231, 84] width 7 height 7
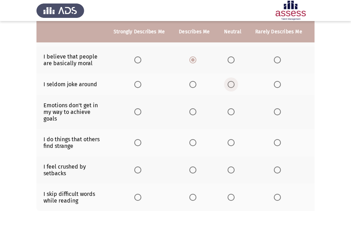
click at [229, 84] on input "Select an option" at bounding box center [231, 84] width 7 height 7
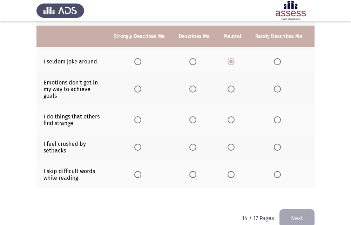
scroll to position [210, 0]
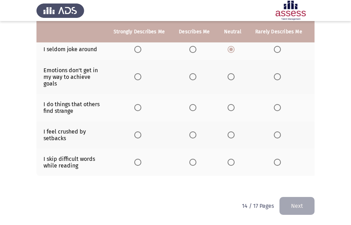
click at [140, 75] on span "Select an option" at bounding box center [137, 76] width 7 height 7
click at [140, 75] on input "Select an option" at bounding box center [137, 76] width 7 height 7
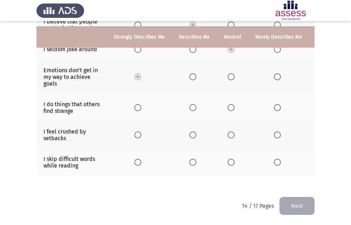
scroll to position [216, 0]
click at [229, 104] on span "Select an option" at bounding box center [231, 107] width 7 height 7
click at [229, 104] on input "Select an option" at bounding box center [231, 107] width 7 height 7
click at [274, 131] on span "Select an option" at bounding box center [277, 134] width 7 height 7
click at [274, 131] on input "Select an option" at bounding box center [277, 134] width 7 height 7
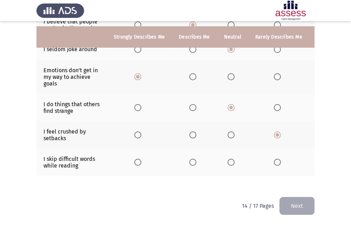
click at [276, 159] on span "Select an option" at bounding box center [277, 162] width 7 height 7
click at [276, 159] on input "Select an option" at bounding box center [277, 162] width 7 height 7
click at [298, 199] on button "Next" at bounding box center [296, 206] width 35 height 18
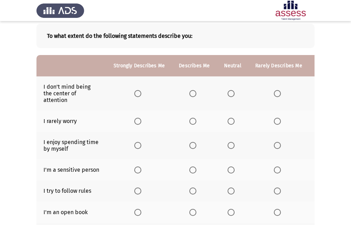
scroll to position [70, 0]
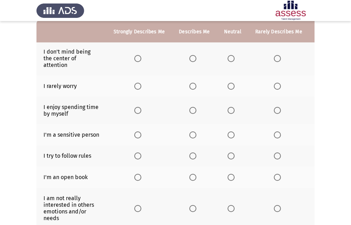
click at [276, 87] on span "Select an option" at bounding box center [277, 86] width 7 height 7
click at [276, 87] on input "Select an option" at bounding box center [277, 86] width 7 height 7
click at [189, 112] on span "Select an option" at bounding box center [192, 110] width 7 height 7
click at [189, 112] on input "Select an option" at bounding box center [192, 110] width 7 height 7
click at [229, 133] on span "Select an option" at bounding box center [231, 134] width 7 height 7
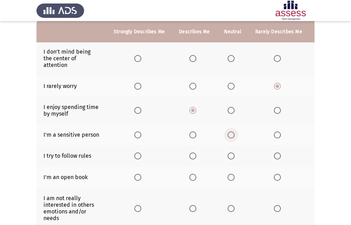
click at [229, 133] on input "Select an option" at bounding box center [231, 134] width 7 height 7
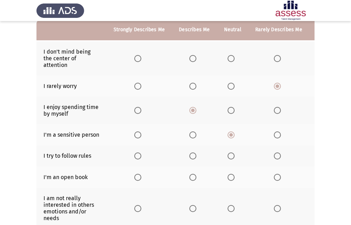
scroll to position [35, 0]
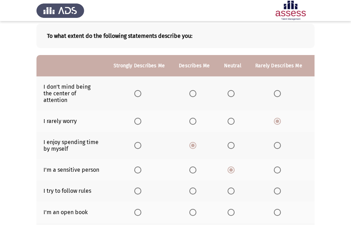
click at [227, 89] on th at bounding box center [232, 93] width 31 height 34
click at [229, 94] on span "Select an option" at bounding box center [231, 93] width 7 height 7
click at [229, 94] on input "Select an option" at bounding box center [231, 93] width 7 height 7
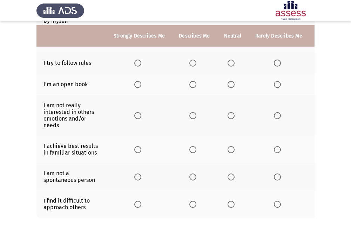
scroll to position [175, 0]
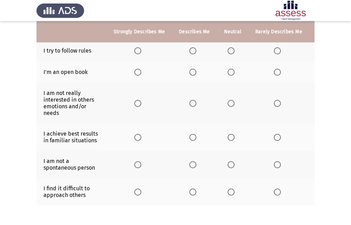
click at [136, 50] on span "Select an option" at bounding box center [137, 50] width 7 height 7
click at [136, 50] on input "Select an option" at bounding box center [137, 50] width 7 height 7
click at [141, 73] on span "Select an option" at bounding box center [137, 72] width 7 height 7
click at [141, 73] on input "Select an option" at bounding box center [137, 72] width 7 height 7
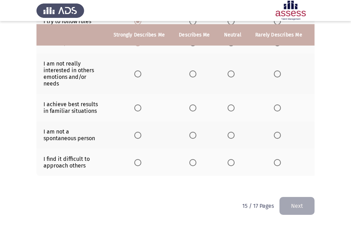
scroll to position [175, 0]
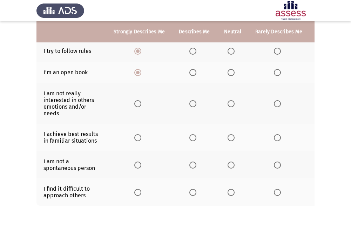
click at [189, 72] on span "Select an option" at bounding box center [192, 72] width 7 height 7
click at [189, 72] on input "Select an option" at bounding box center [192, 72] width 7 height 7
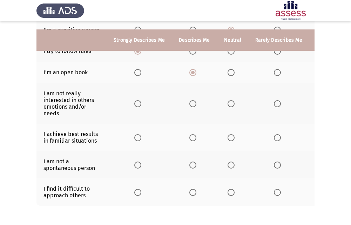
scroll to position [210, 0]
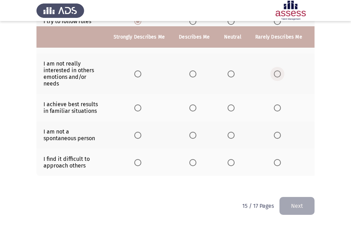
click at [274, 70] on span "Select an option" at bounding box center [277, 73] width 7 height 7
click at [274, 70] on input "Select an option" at bounding box center [277, 73] width 7 height 7
click at [190, 104] on span "Select an option" at bounding box center [192, 107] width 7 height 7
click at [190, 104] on input "Select an option" at bounding box center [192, 107] width 7 height 7
click at [232, 104] on span "Select an option" at bounding box center [231, 107] width 7 height 7
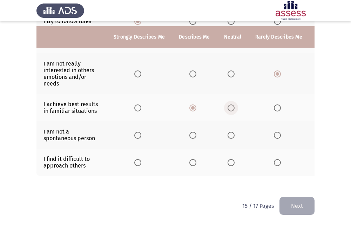
click at [232, 104] on input "Select an option" at bounding box center [231, 107] width 7 height 7
click at [231, 135] on span "Select an option" at bounding box center [231, 135] width 0 height 0
click at [230, 132] on input "Select an option" at bounding box center [231, 135] width 7 height 7
click at [232, 160] on span "Select an option" at bounding box center [231, 162] width 7 height 7
click at [232, 160] on input "Select an option" at bounding box center [231, 162] width 7 height 7
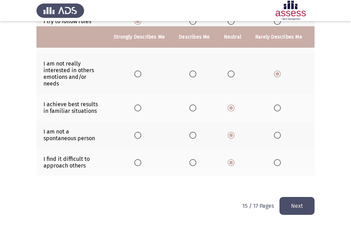
click at [289, 199] on button "Next" at bounding box center [296, 206] width 35 height 18
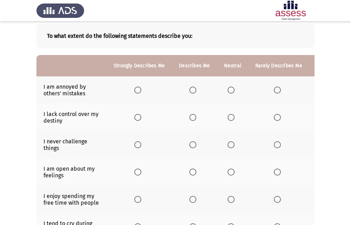
scroll to position [70, 0]
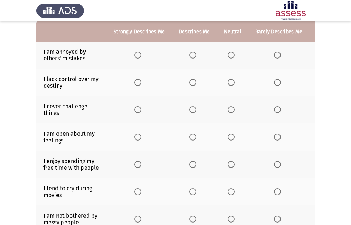
click at [137, 110] on span "Select an option" at bounding box center [137, 109] width 7 height 7
click at [137, 110] on input "Select an option" at bounding box center [137, 109] width 7 height 7
click at [191, 111] on span "Select an option" at bounding box center [192, 109] width 7 height 7
click at [191, 111] on input "Select an option" at bounding box center [192, 109] width 7 height 7
click at [138, 110] on span "Select an option" at bounding box center [138, 110] width 0 height 0
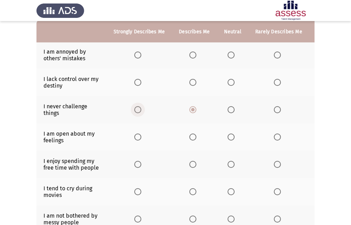
click at [137, 109] on input "Select an option" at bounding box center [137, 109] width 7 height 7
click at [230, 110] on span "Select an option" at bounding box center [231, 109] width 7 height 7
click at [230, 110] on input "Select an option" at bounding box center [231, 109] width 7 height 7
click at [192, 84] on span "Select an option" at bounding box center [192, 82] width 7 height 7
click at [192, 84] on input "Select an option" at bounding box center [192, 82] width 7 height 7
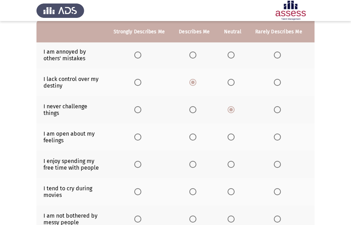
click at [276, 56] on span "Select an option" at bounding box center [277, 55] width 7 height 7
click at [276, 56] on input "Select an option" at bounding box center [277, 55] width 7 height 7
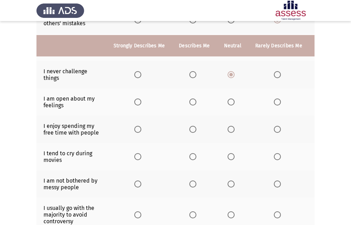
scroll to position [140, 0]
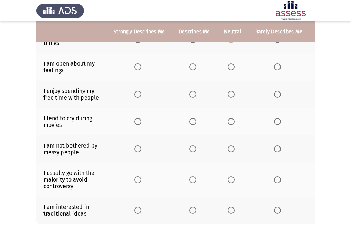
click at [193, 70] on span "Select an option" at bounding box center [192, 66] width 7 height 7
click at [193, 70] on input "Select an option" at bounding box center [192, 66] width 7 height 7
click at [134, 97] on span "Select an option" at bounding box center [137, 94] width 7 height 7
click at [134, 97] on input "Select an option" at bounding box center [137, 94] width 7 height 7
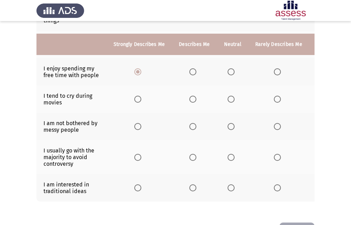
scroll to position [175, 0]
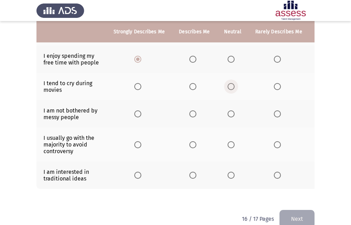
click at [231, 87] on span "Select an option" at bounding box center [231, 86] width 7 height 7
click at [231, 87] on input "Select an option" at bounding box center [231, 86] width 7 height 7
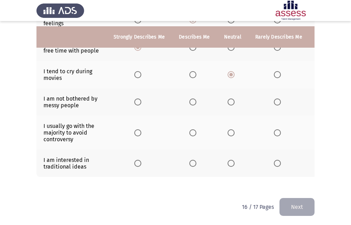
scroll to position [194, 0]
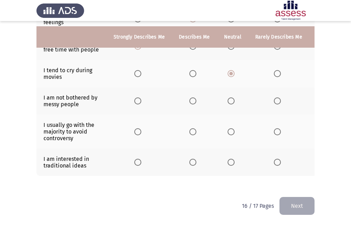
click at [230, 97] on span "Select an option" at bounding box center [231, 100] width 7 height 7
click at [230, 97] on input "Select an option" at bounding box center [231, 100] width 7 height 7
click at [195, 99] on span "Select an option" at bounding box center [192, 100] width 7 height 7
click at [195, 99] on input "Select an option" at bounding box center [192, 100] width 7 height 7
click at [230, 97] on span "Select an option" at bounding box center [231, 100] width 7 height 7
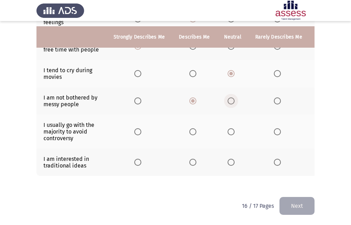
click at [230, 97] on input "Select an option" at bounding box center [231, 100] width 7 height 7
click at [275, 128] on span "Select an option" at bounding box center [277, 131] width 7 height 7
click at [275, 128] on input "Select an option" at bounding box center [277, 131] width 7 height 7
click at [275, 97] on span "Select an option" at bounding box center [277, 100] width 7 height 7
click at [275, 97] on input "Select an option" at bounding box center [277, 100] width 7 height 7
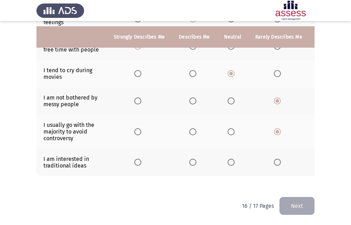
click at [135, 159] on span "Select an option" at bounding box center [137, 162] width 7 height 7
click at [135, 159] on input "Select an option" at bounding box center [137, 162] width 7 height 7
click at [191, 159] on span "Select an option" at bounding box center [192, 162] width 7 height 7
click at [191, 159] on input "Select an option" at bounding box center [192, 162] width 7 height 7
click at [292, 200] on button "Next" at bounding box center [296, 206] width 35 height 18
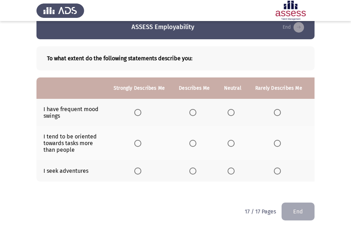
scroll to position [23, 0]
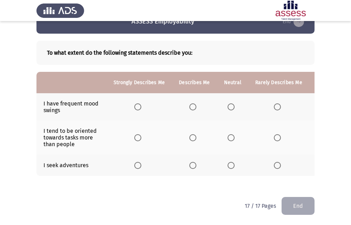
click at [228, 162] on span "Select an option" at bounding box center [231, 165] width 7 height 7
click at [228, 162] on input "Select an option" at bounding box center [231, 165] width 7 height 7
click at [136, 134] on span "Select an option" at bounding box center [137, 137] width 7 height 7
click at [136, 134] on input "Select an option" at bounding box center [137, 137] width 7 height 7
click at [228, 103] on span "Select an option" at bounding box center [231, 106] width 7 height 7
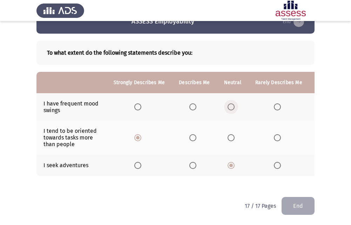
click at [228, 103] on input "Select an option" at bounding box center [231, 106] width 7 height 7
click at [293, 199] on button "End" at bounding box center [297, 206] width 33 height 18
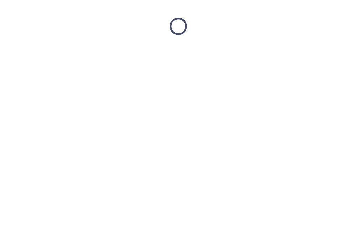
scroll to position [0, 0]
